Goal: Transaction & Acquisition: Download file/media

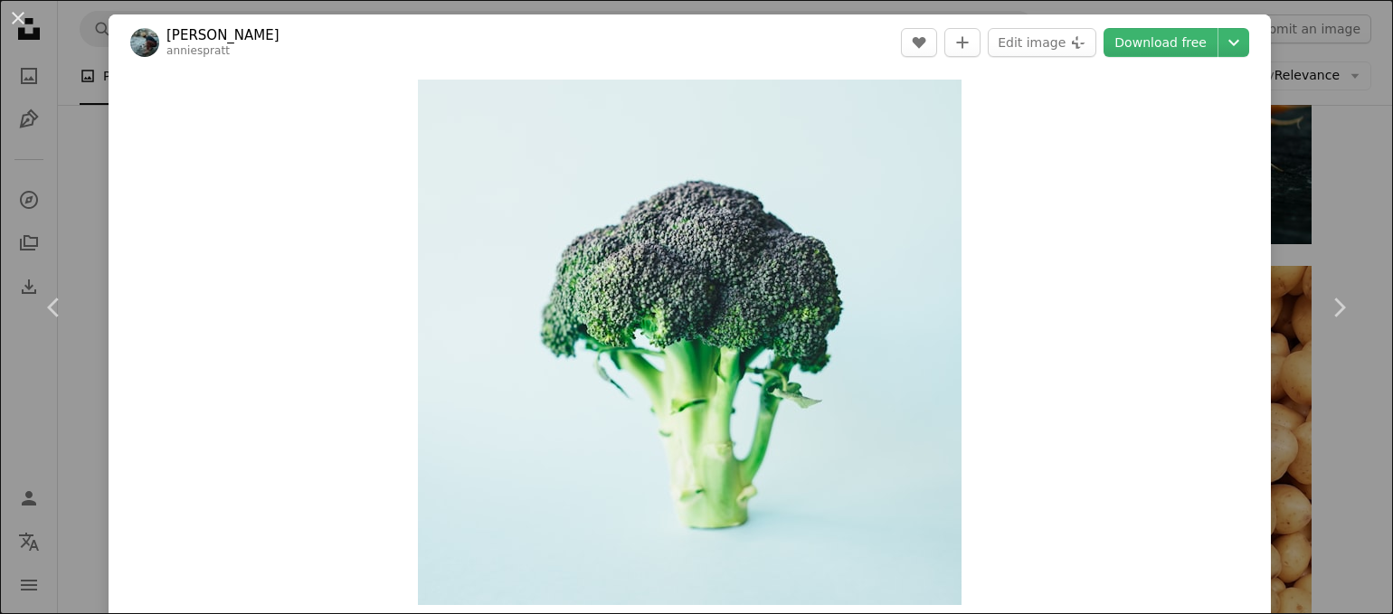
scroll to position [21977, 0]
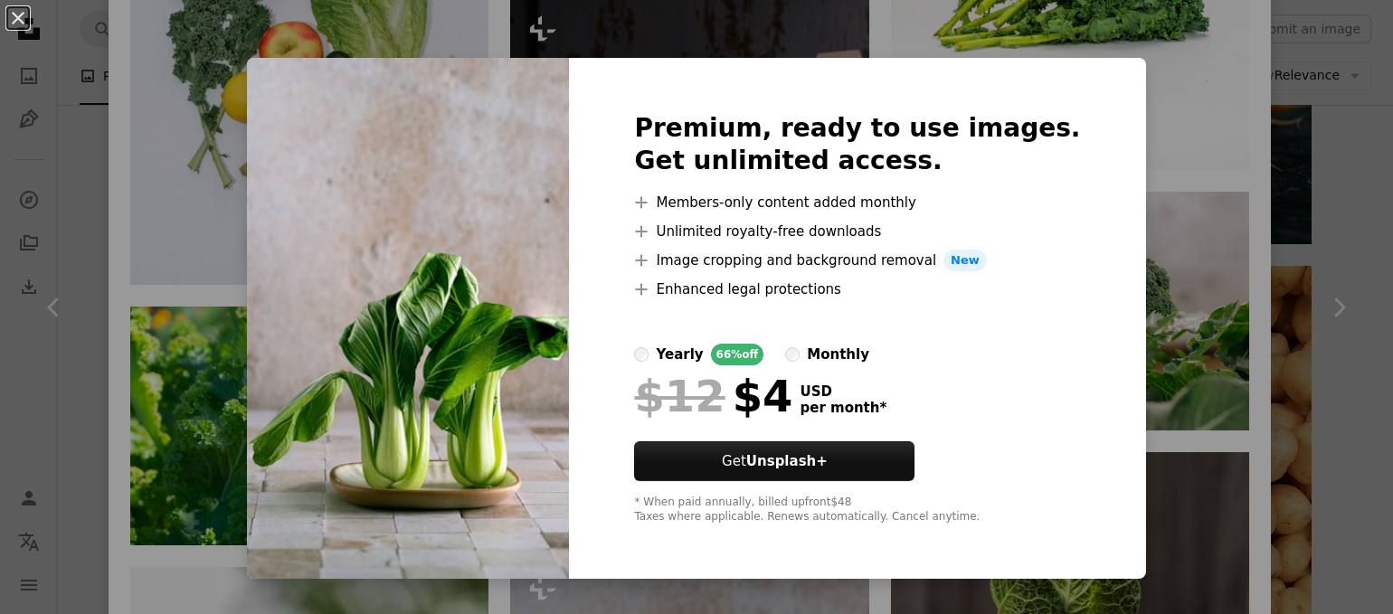
click at [1170, 396] on div "An X shape Premium, ready to use images. Get unlimited access. A plus sign Memb…" at bounding box center [696, 307] width 1393 height 614
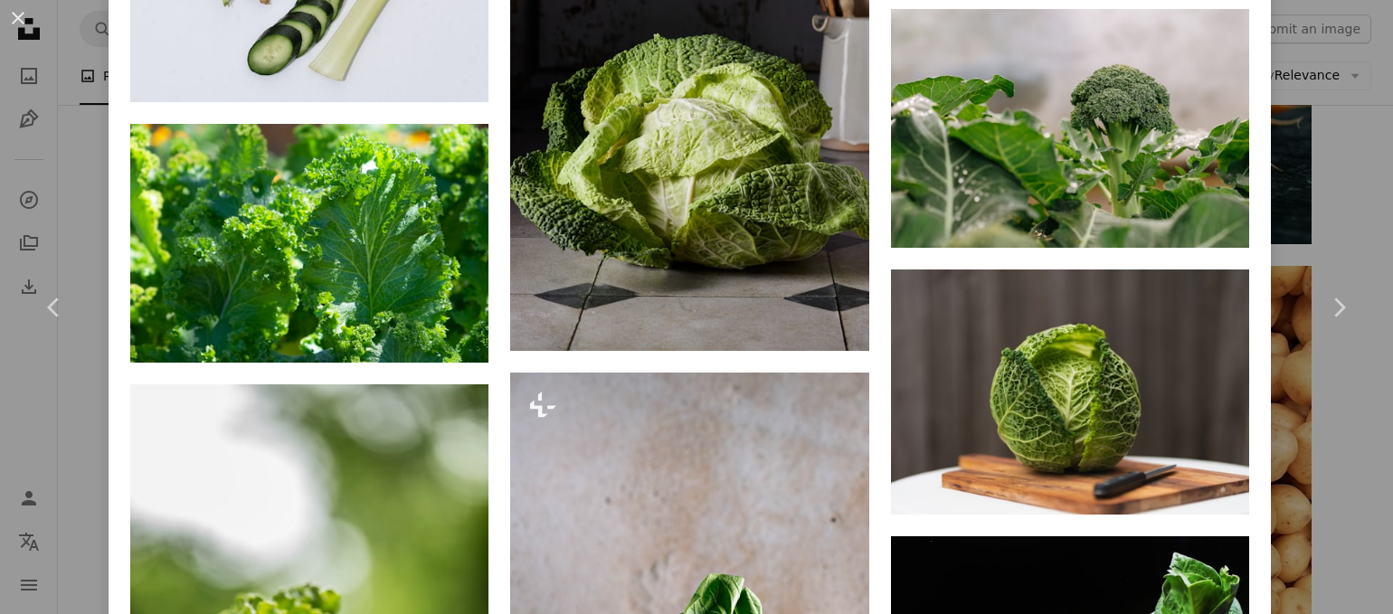
scroll to position [22249, 0]
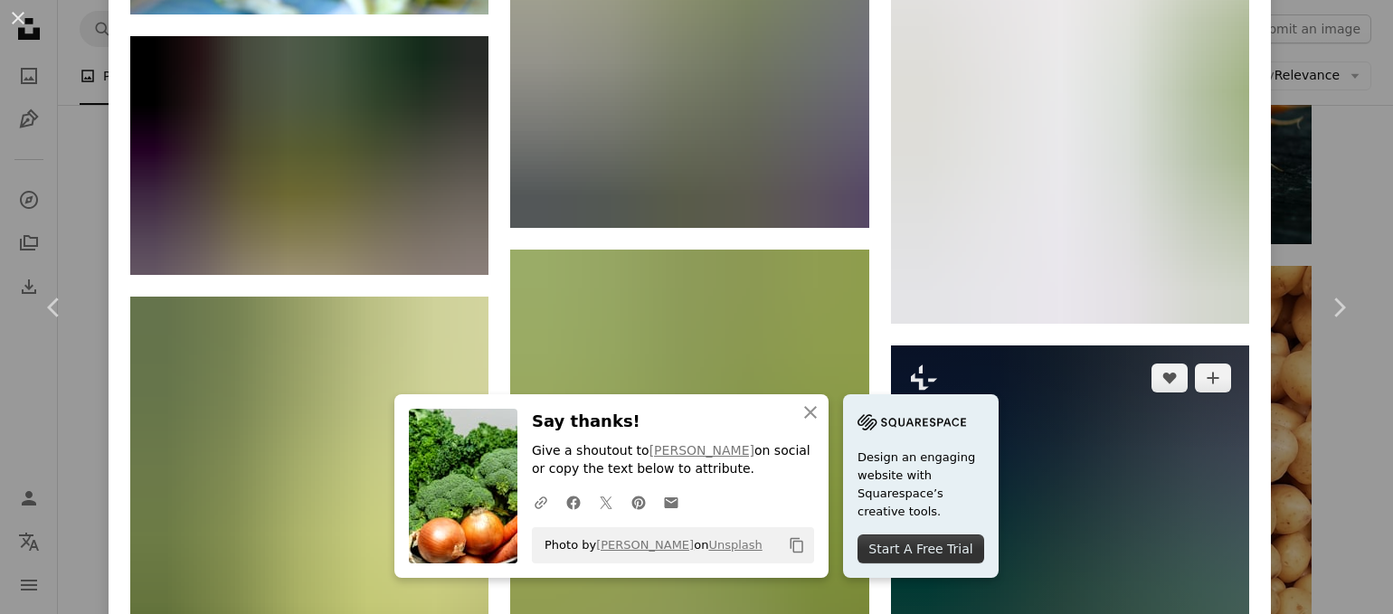
scroll to position [24627, 0]
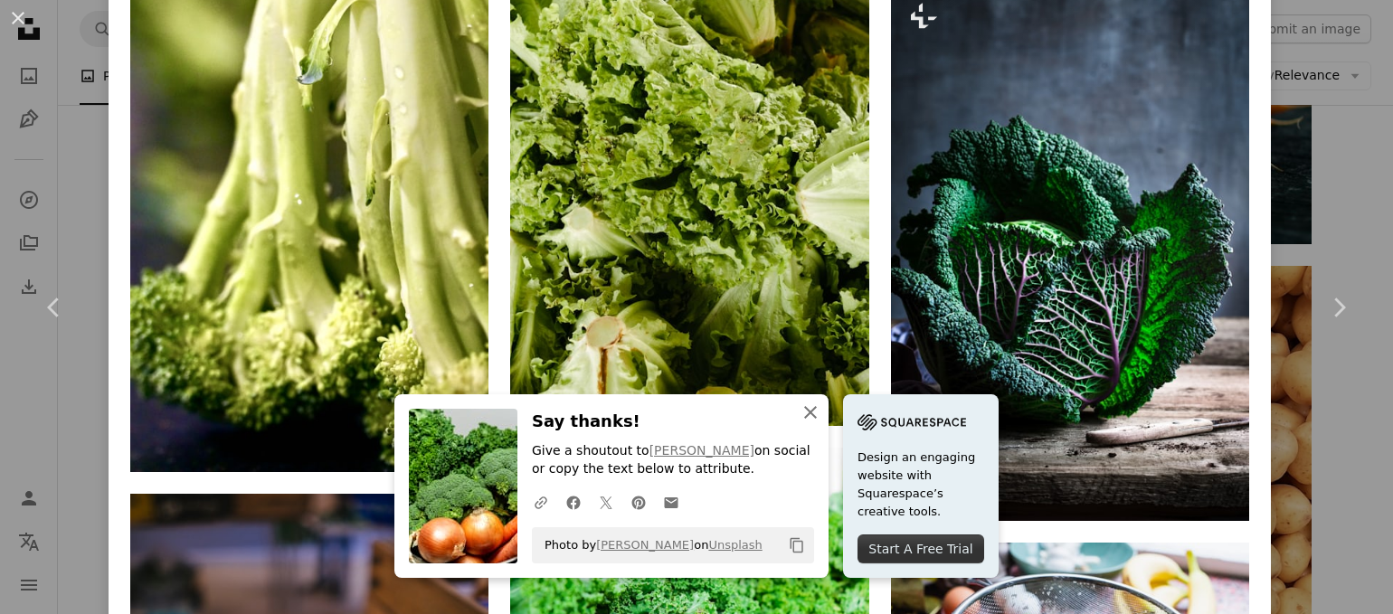
click at [821, 413] on icon "An X shape" at bounding box center [811, 413] width 22 height 22
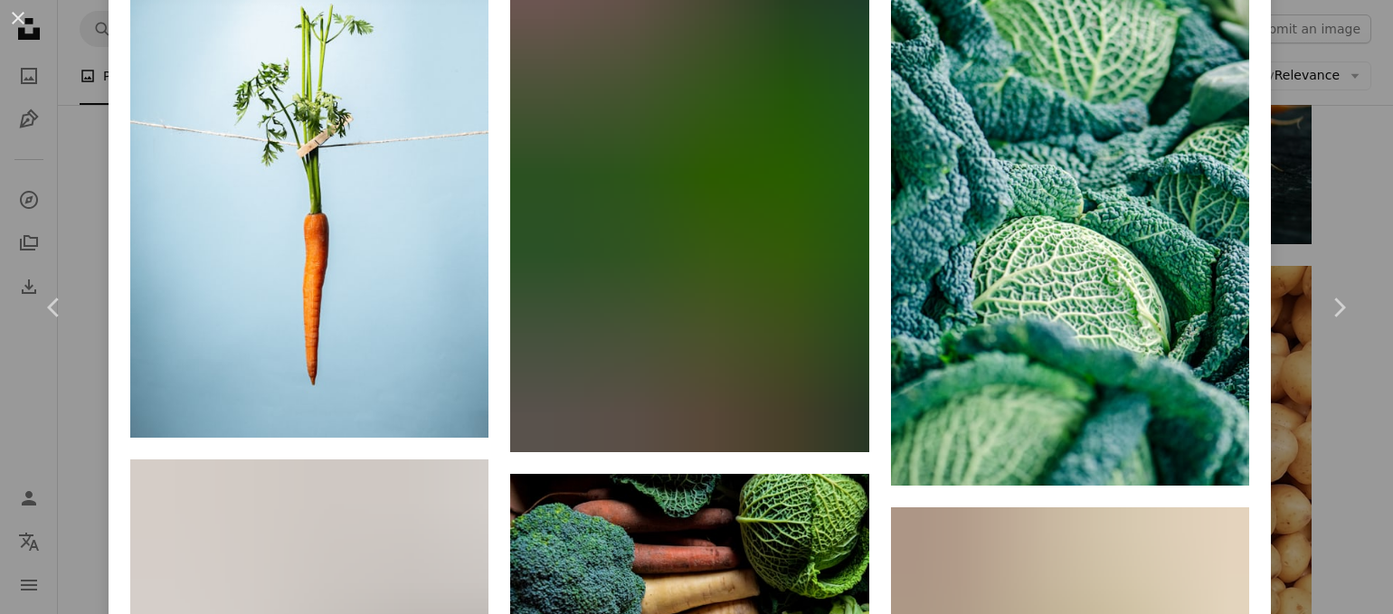
scroll to position [25803, 0]
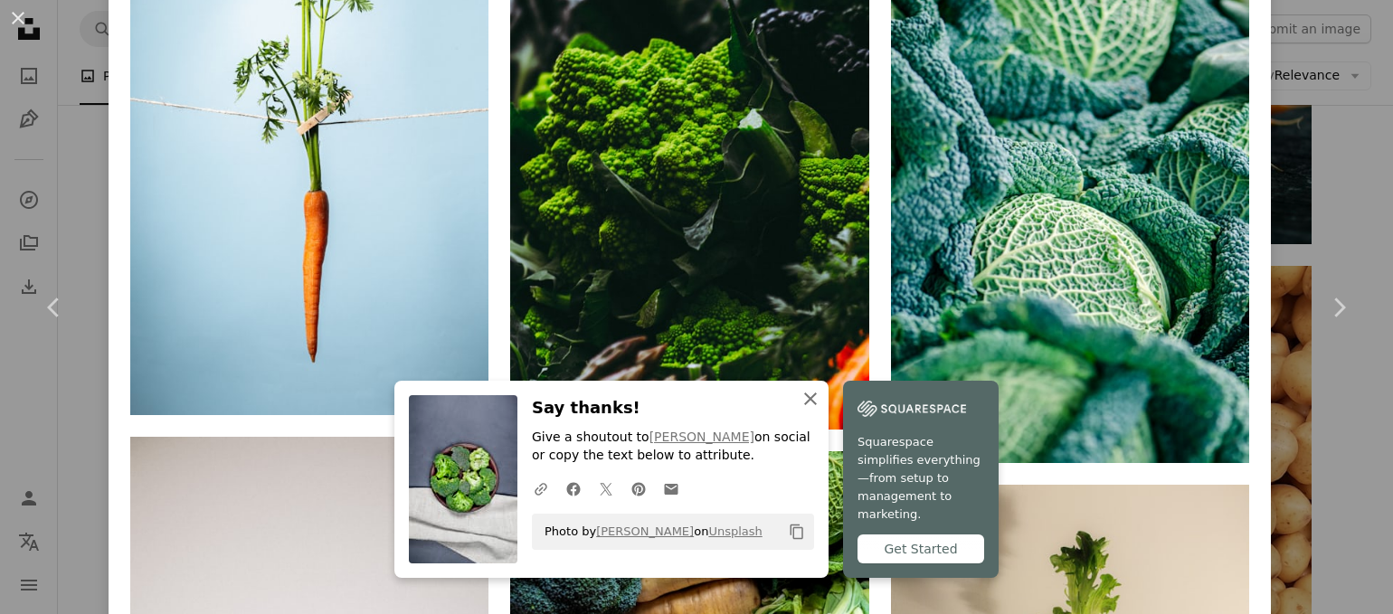
click at [821, 410] on icon "An X shape" at bounding box center [811, 399] width 22 height 22
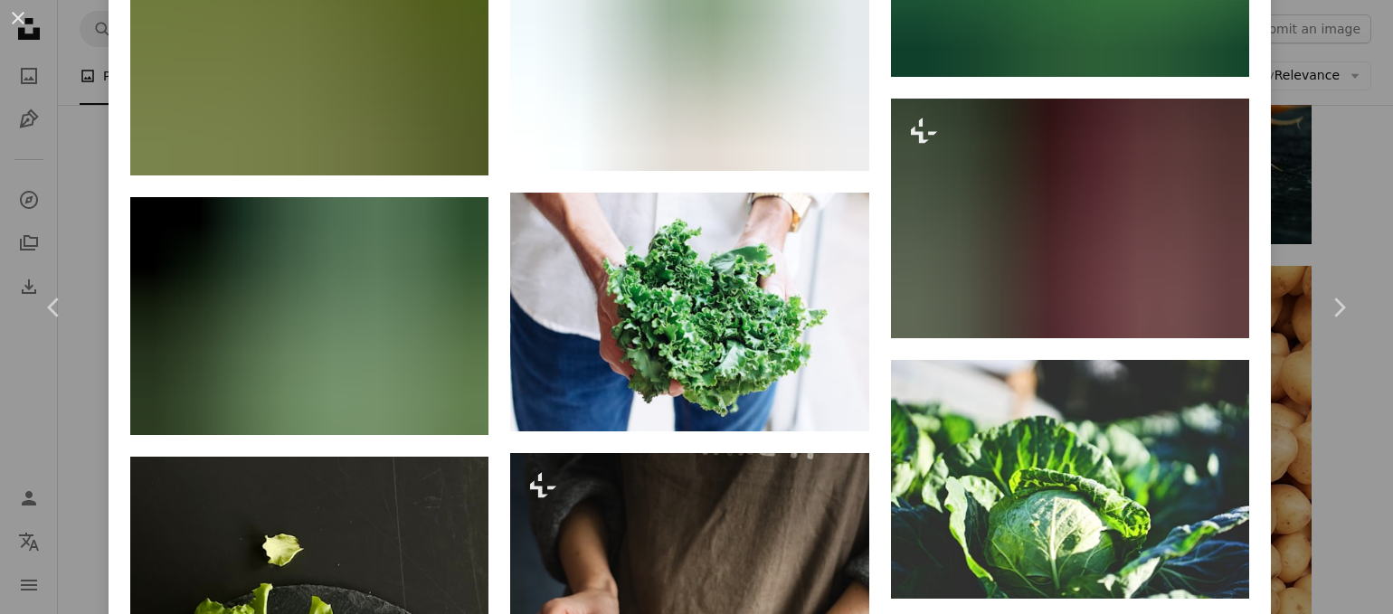
scroll to position [27793, 0]
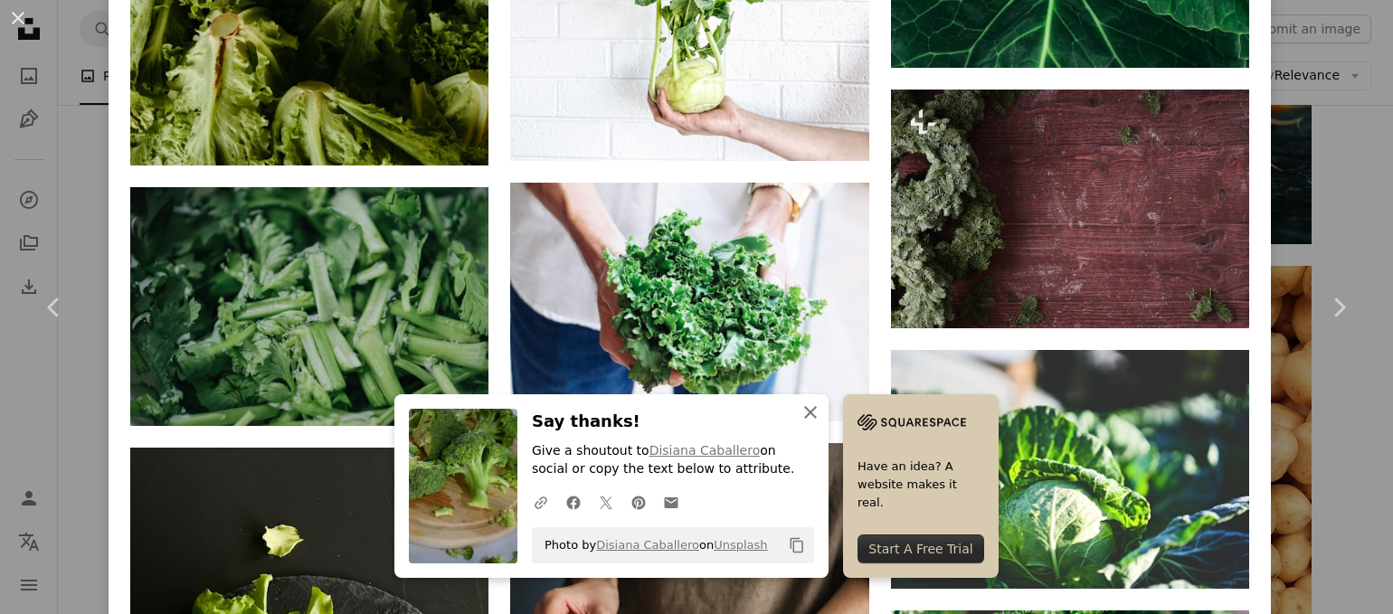
click at [821, 411] on icon "An X shape" at bounding box center [811, 413] width 22 height 22
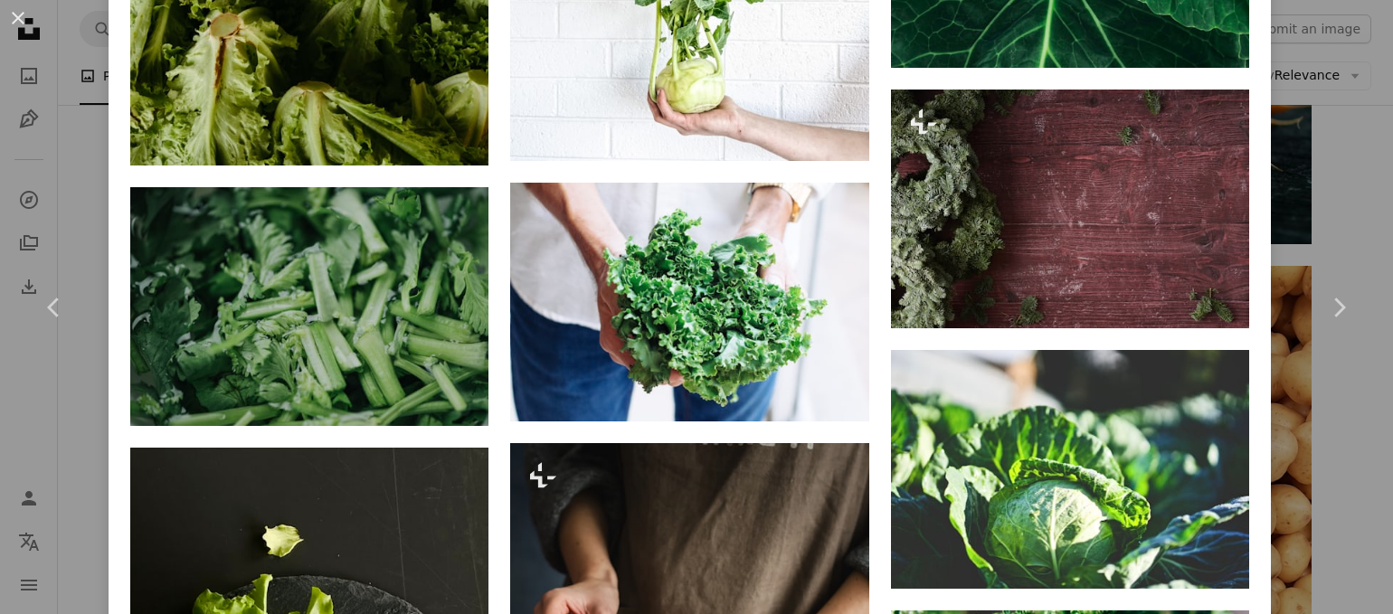
click at [821, 420] on icon "An X shape" at bounding box center [811, 431] width 22 height 22
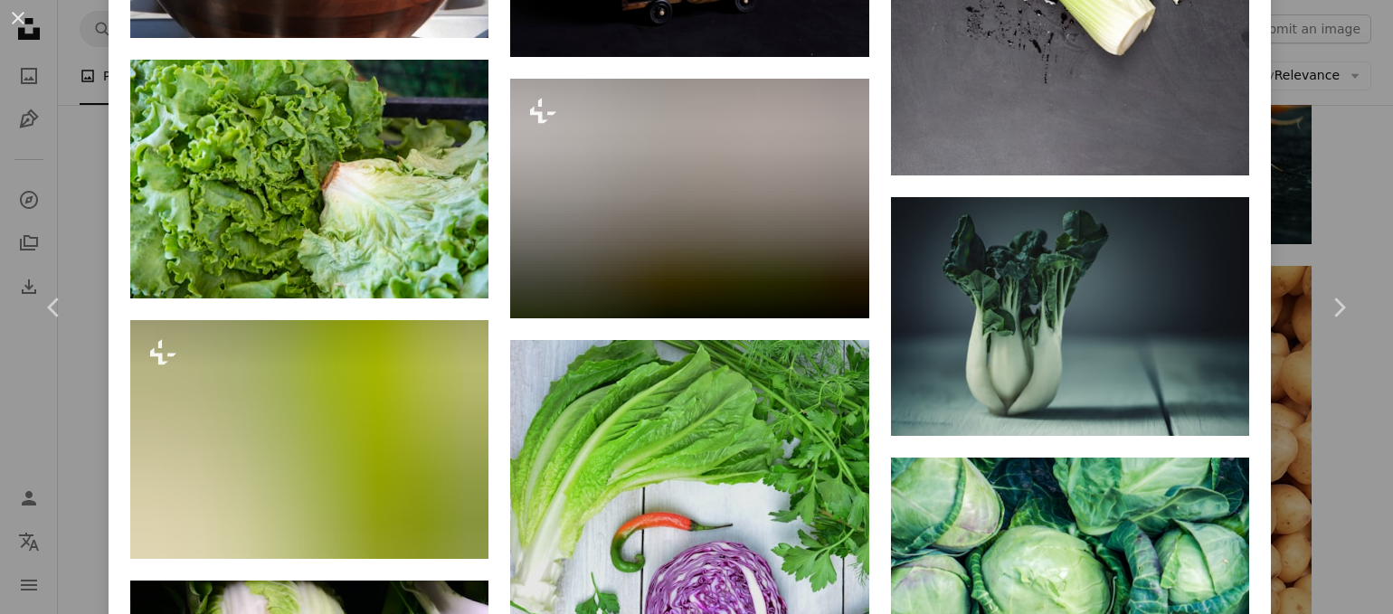
scroll to position [30398, 0]
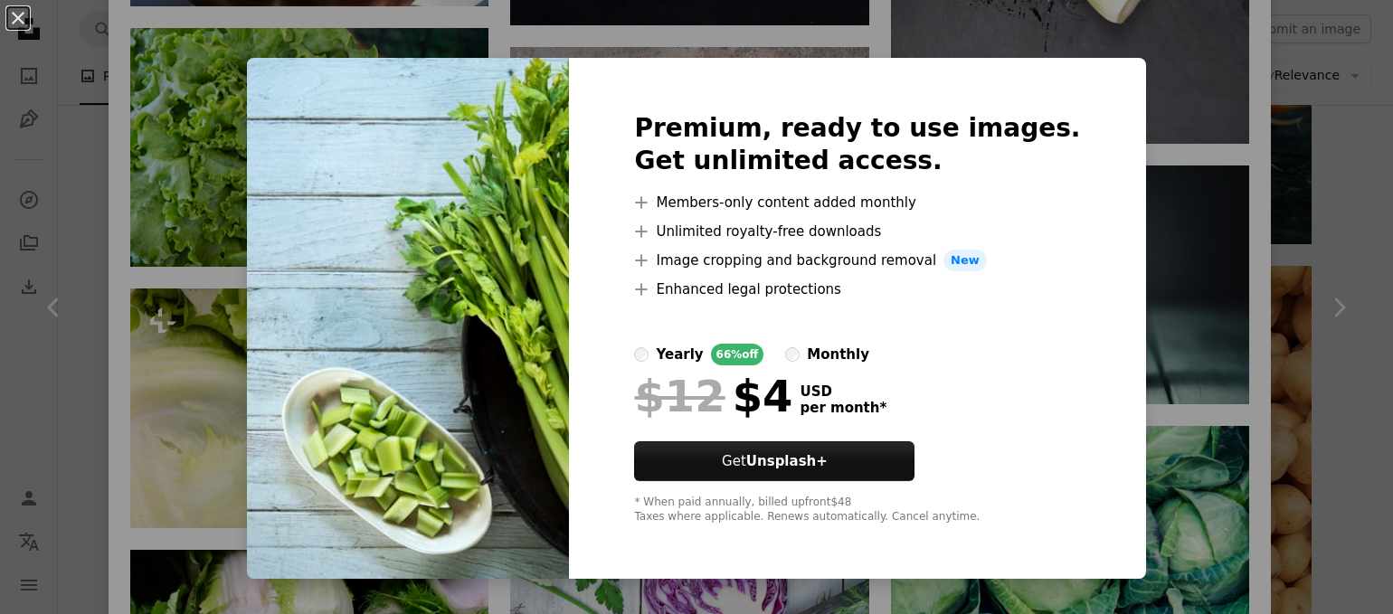
click at [1226, 424] on div "An X shape Premium, ready to use images. Get unlimited access. A plus sign Memb…" at bounding box center [696, 307] width 1393 height 614
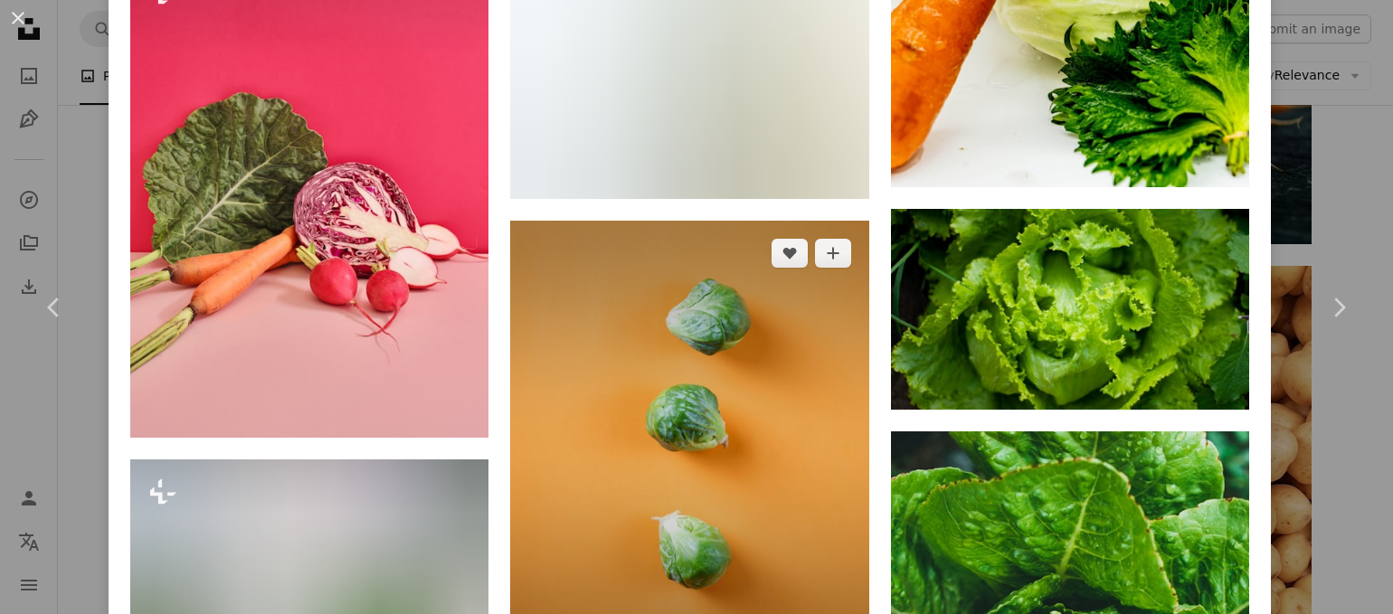
scroll to position [33021, 0]
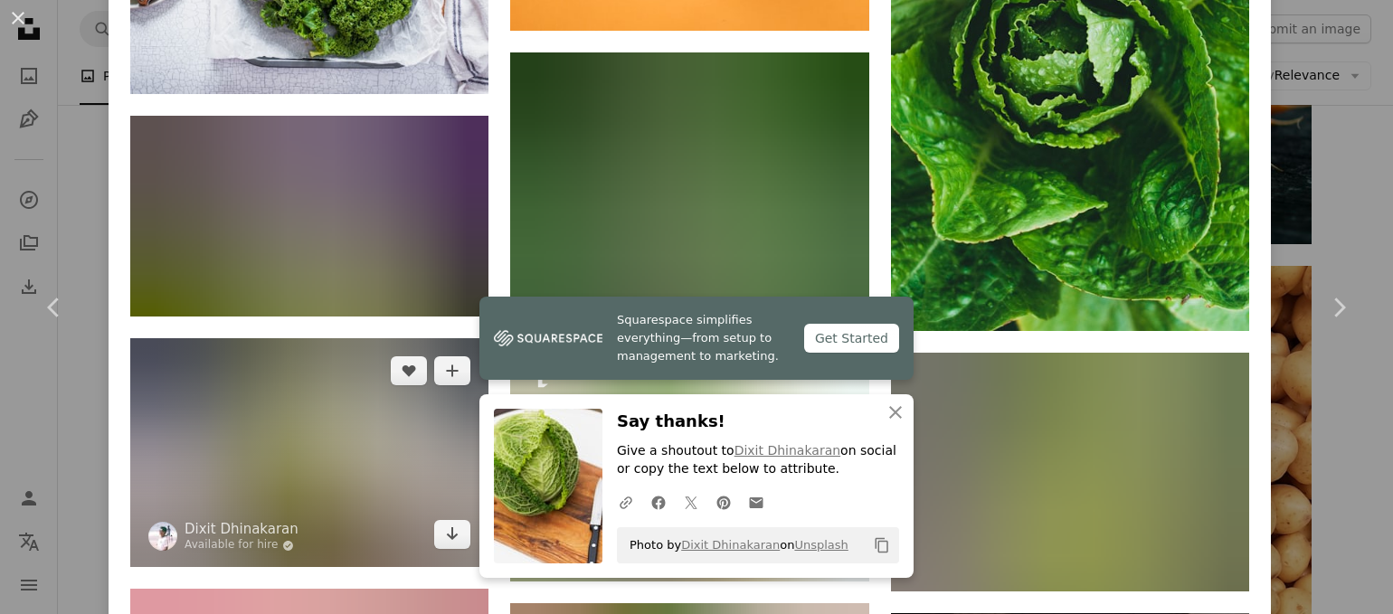
scroll to position [33654, 0]
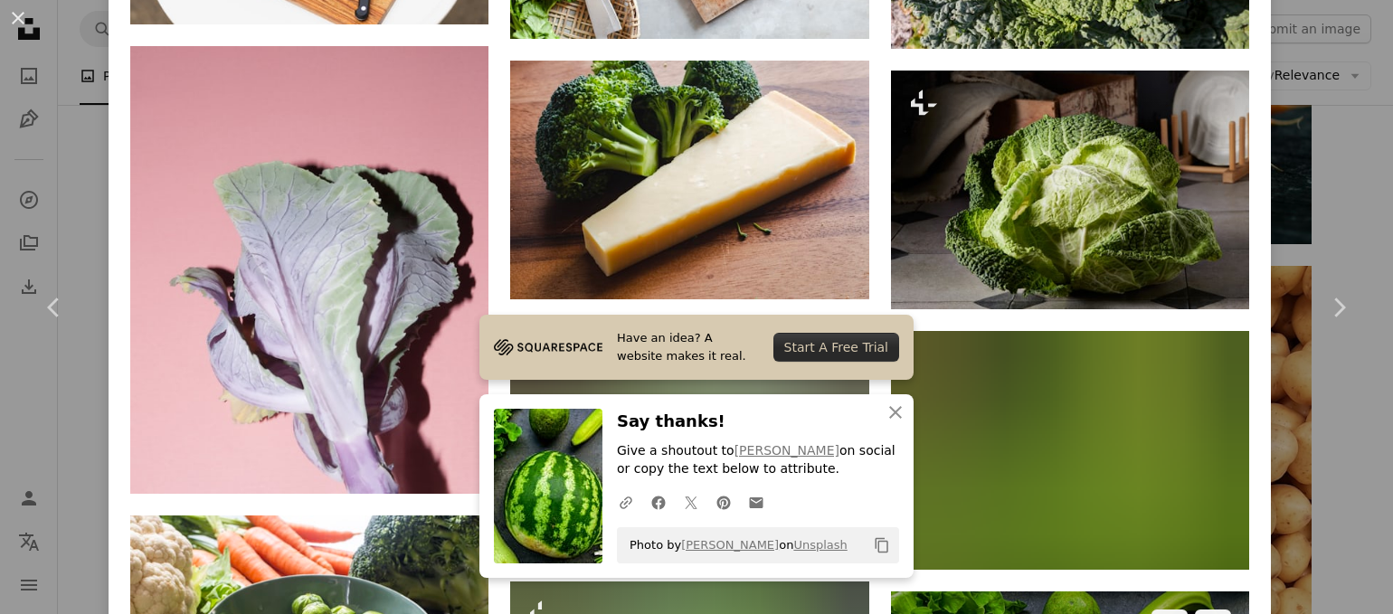
scroll to position [34197, 0]
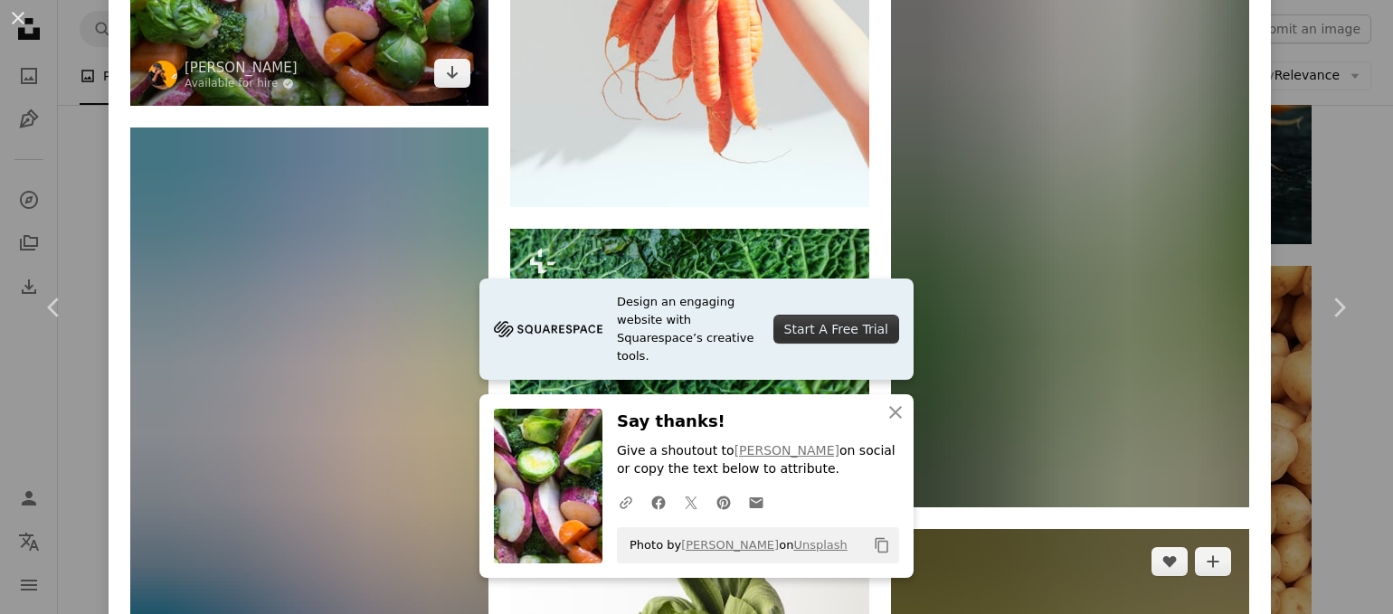
scroll to position [35373, 0]
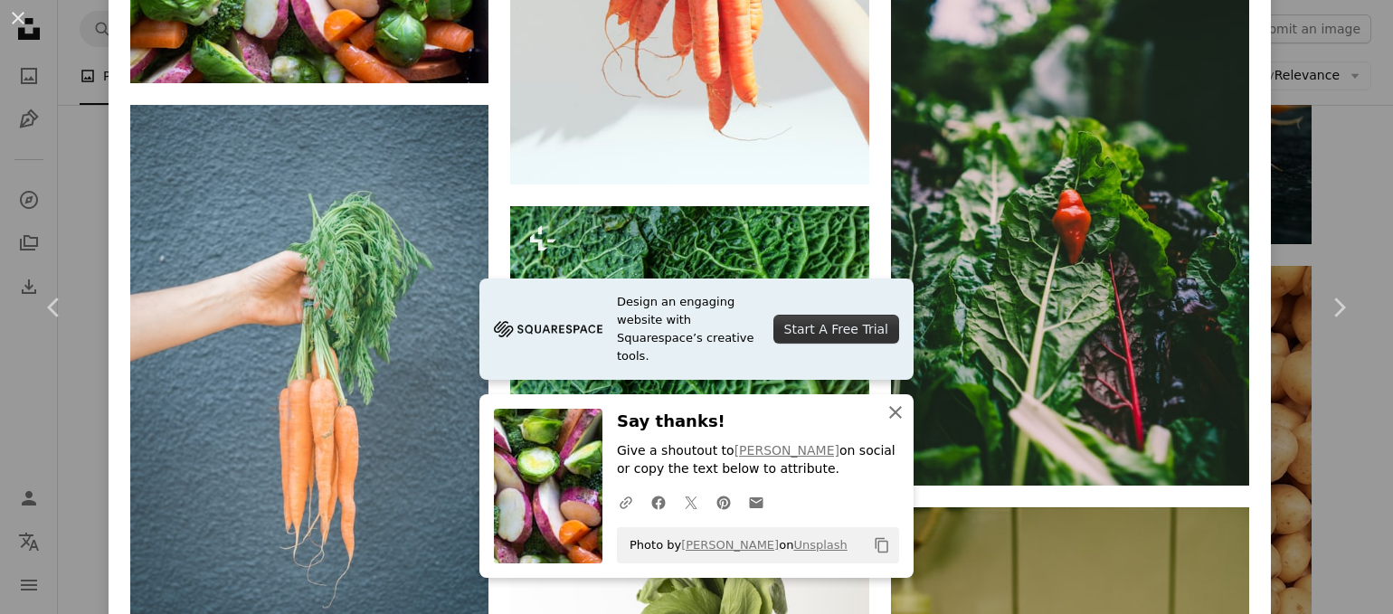
click at [885, 408] on icon "An X shape" at bounding box center [896, 413] width 22 height 22
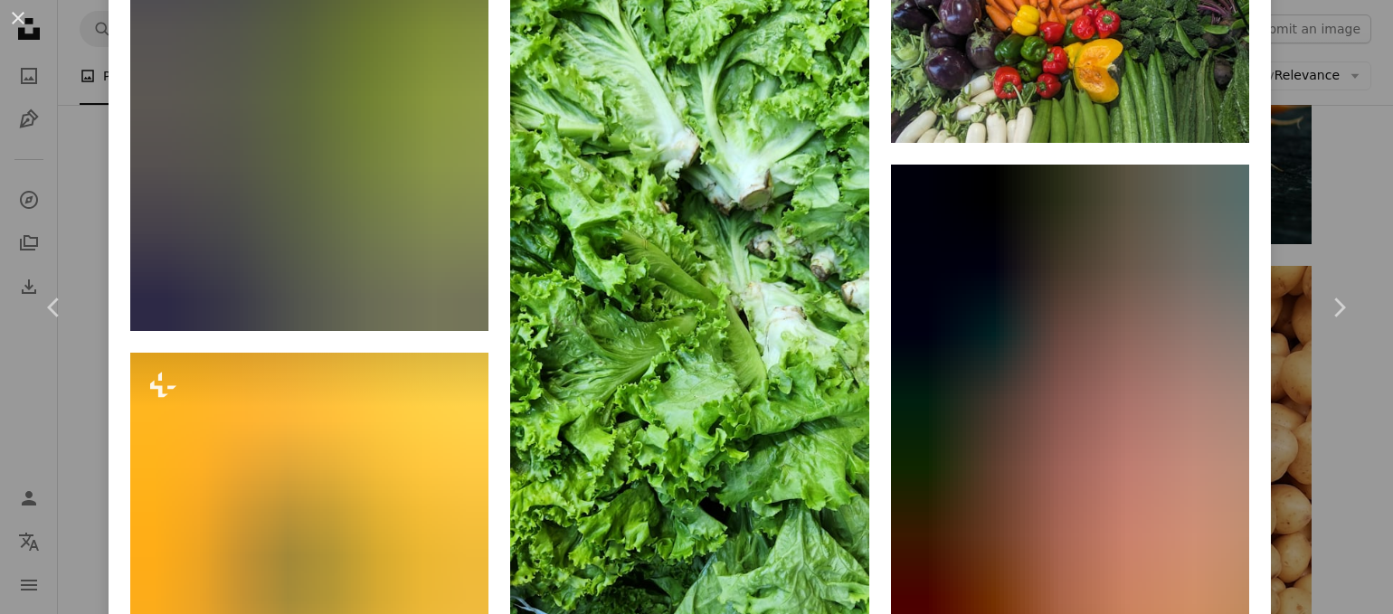
scroll to position [36820, 0]
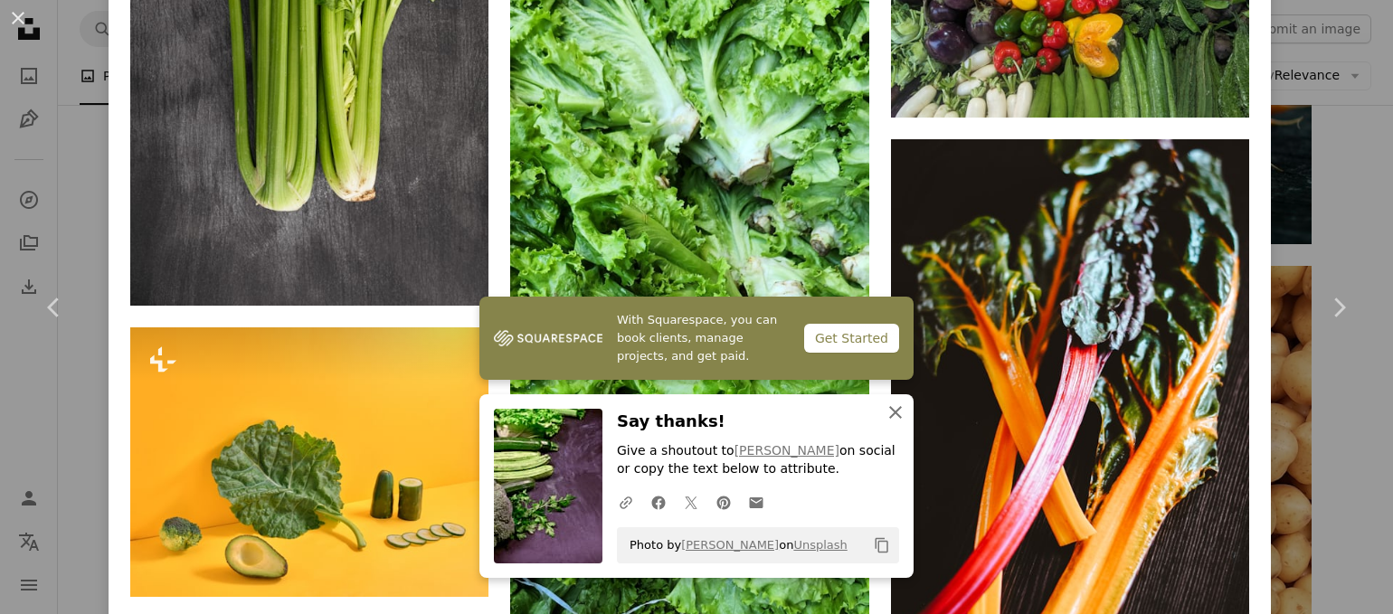
click at [885, 420] on icon "An X shape" at bounding box center [896, 413] width 22 height 22
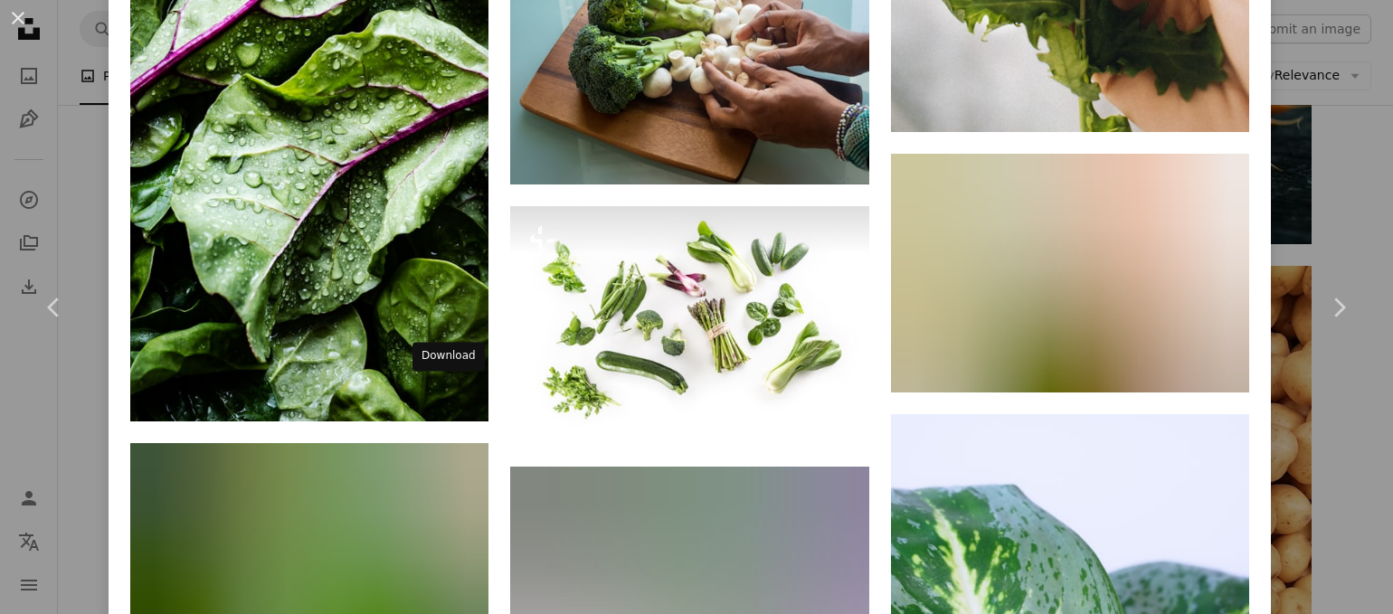
scroll to position [42327, 0]
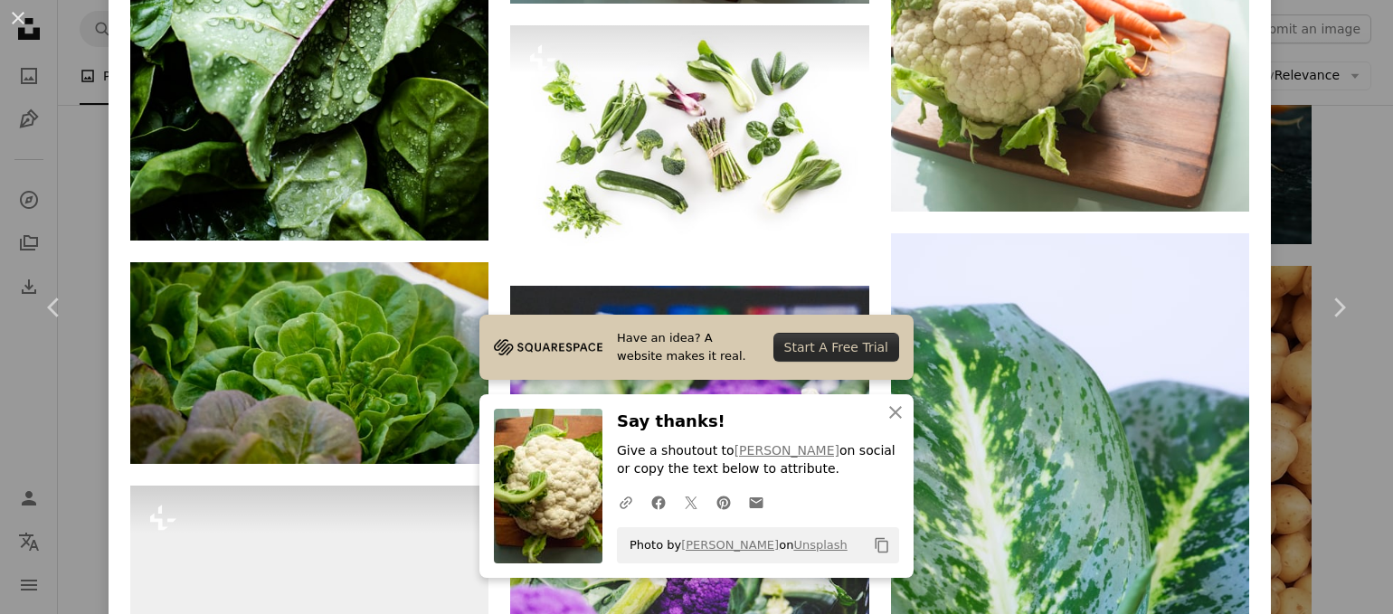
scroll to position [42507, 0]
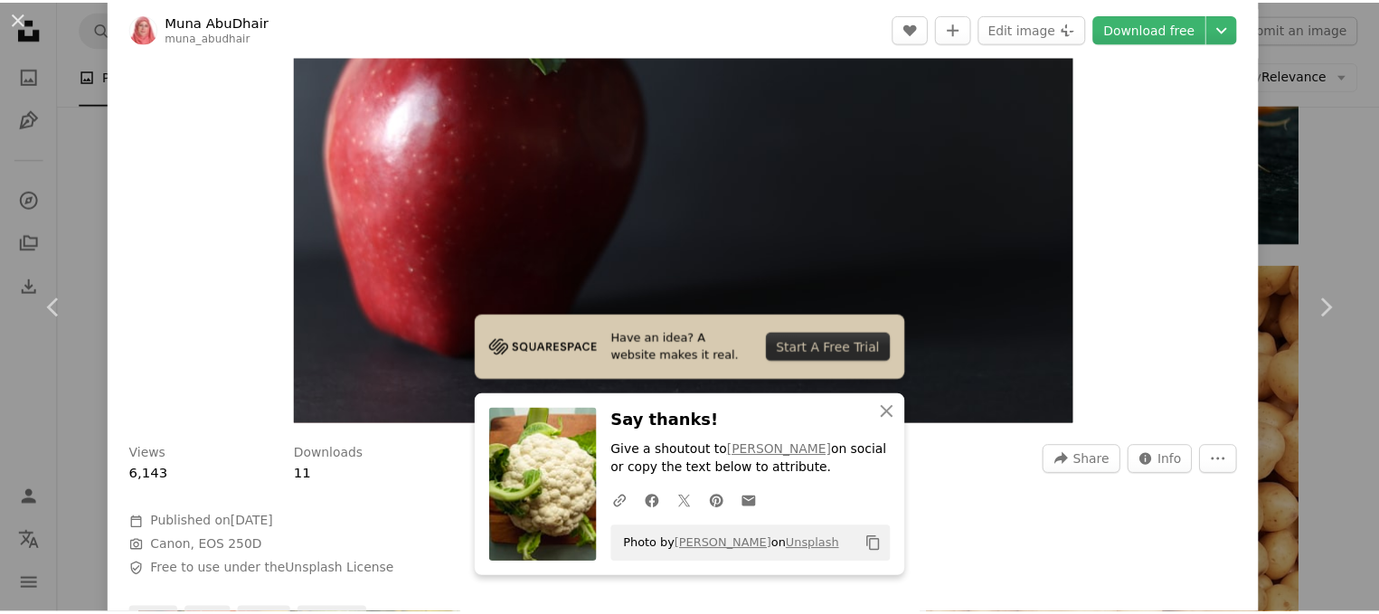
scroll to position [271, 0]
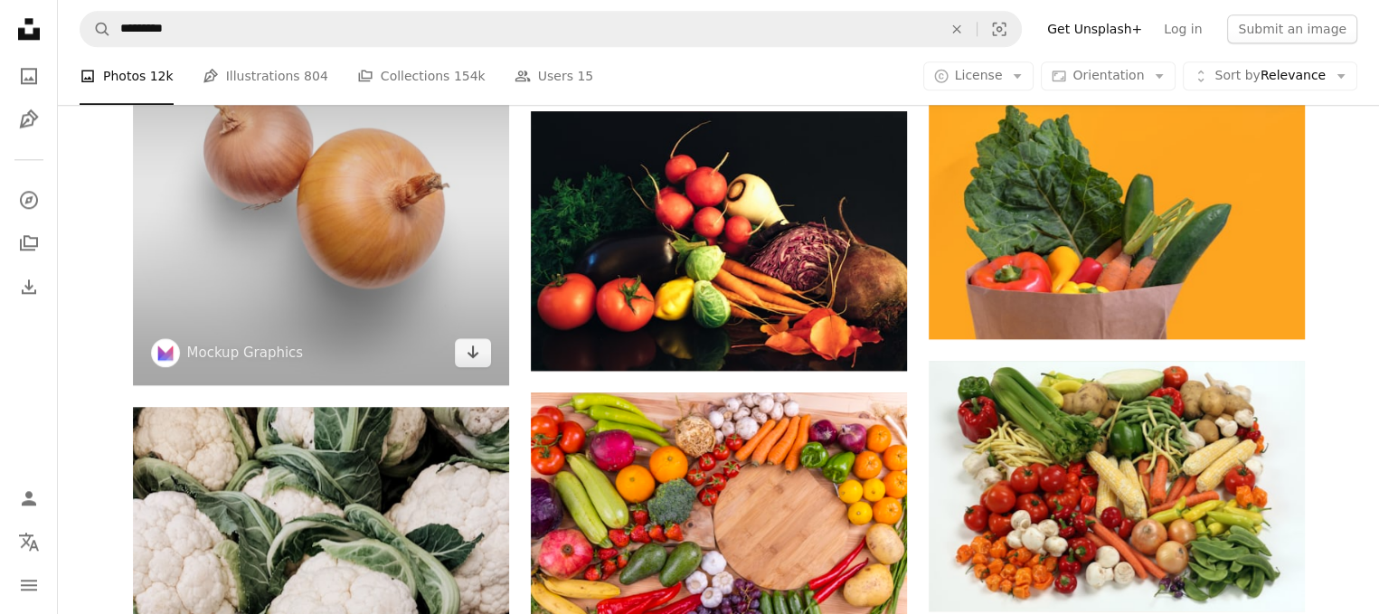
scroll to position [2210, 0]
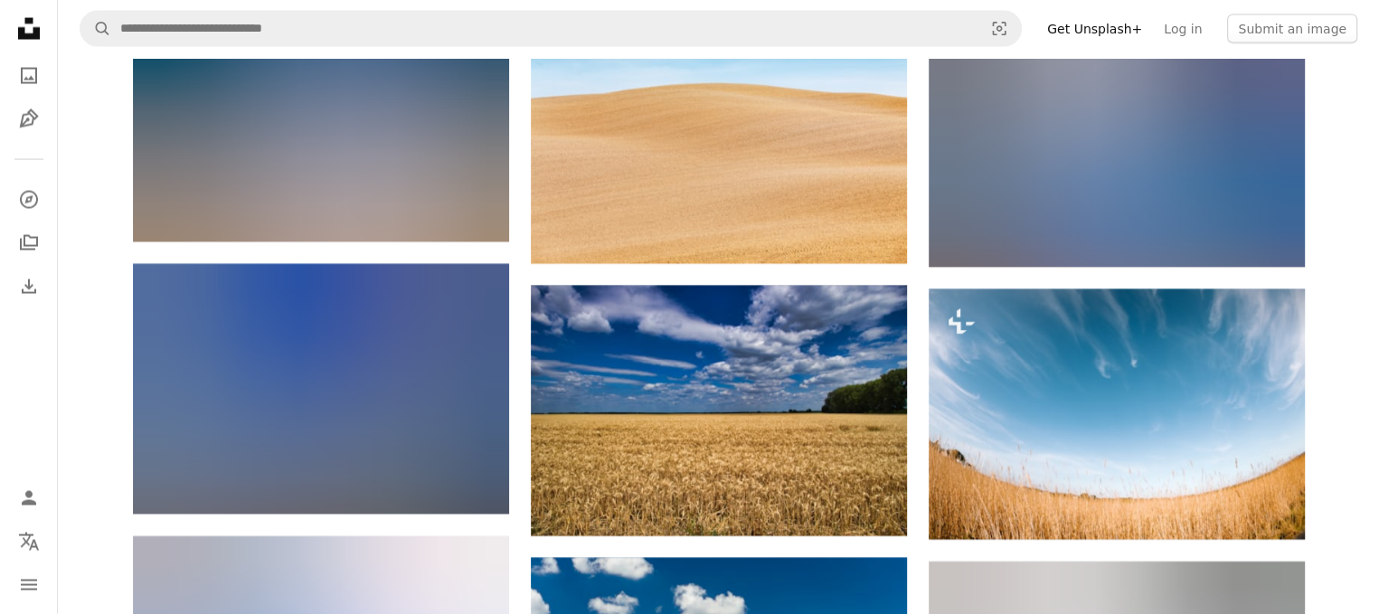
scroll to position [3799, 0]
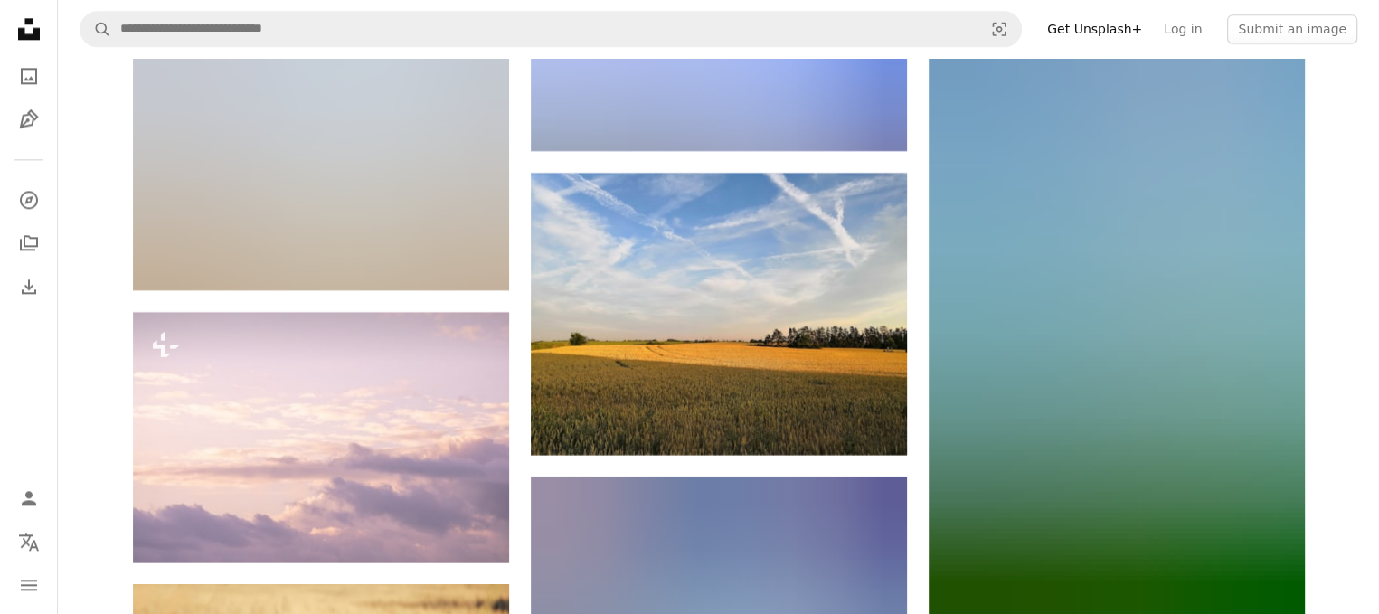
scroll to position [9496, 0]
